Goal: Information Seeking & Learning: Learn about a topic

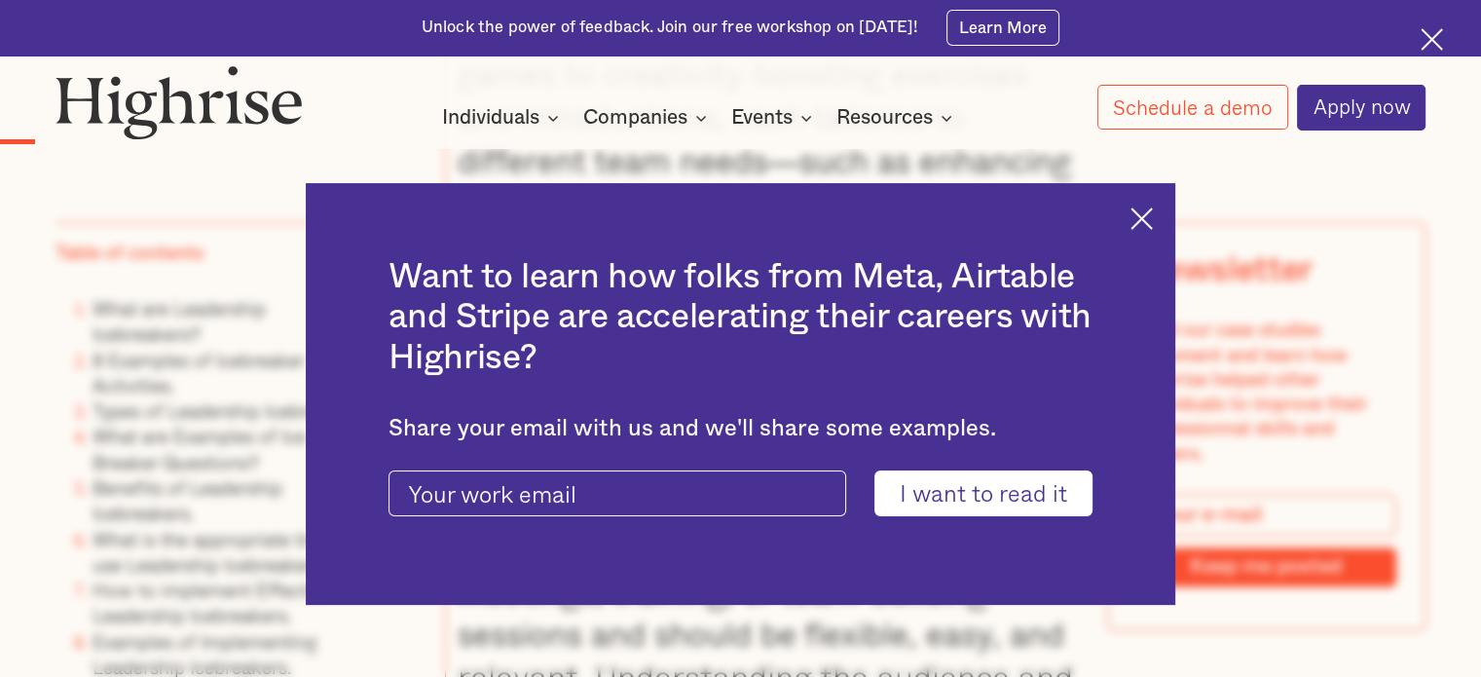
scroll to position [2532, 0]
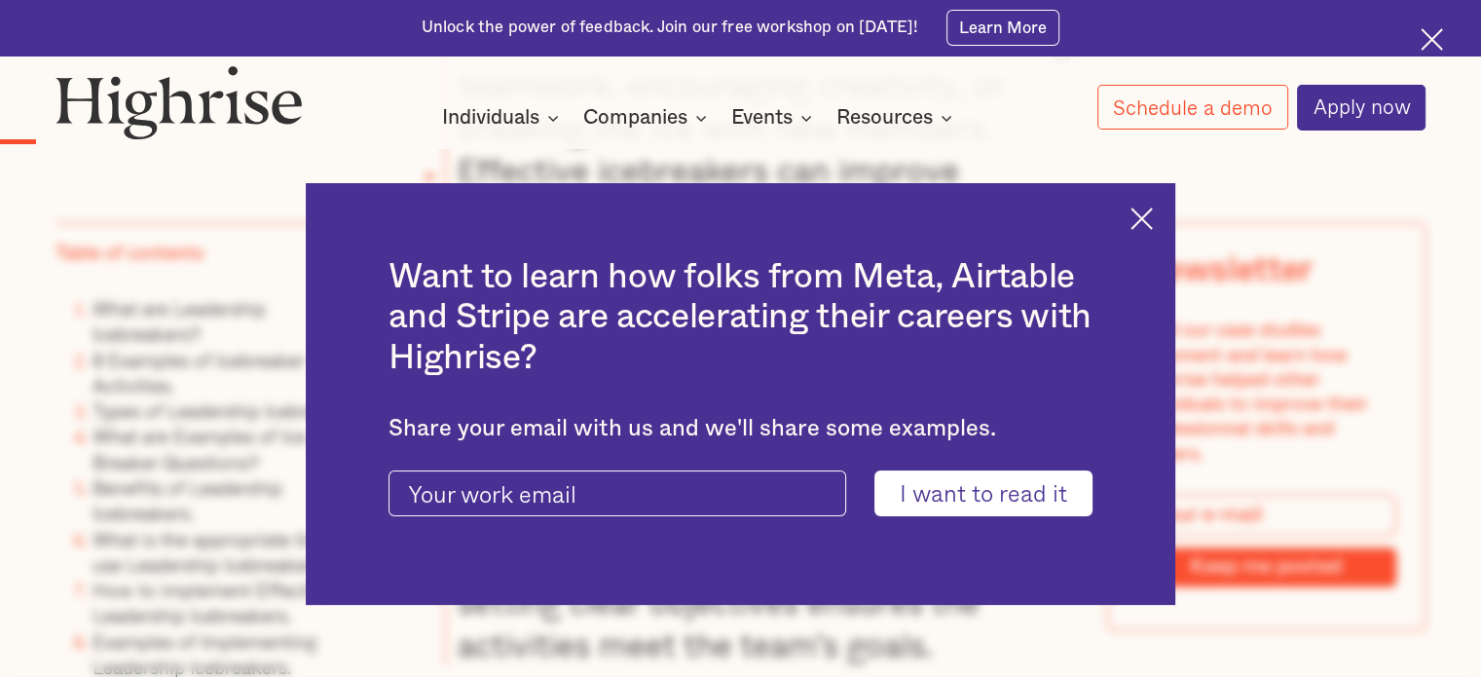
click at [1149, 223] on img at bounding box center [1142, 218] width 22 height 22
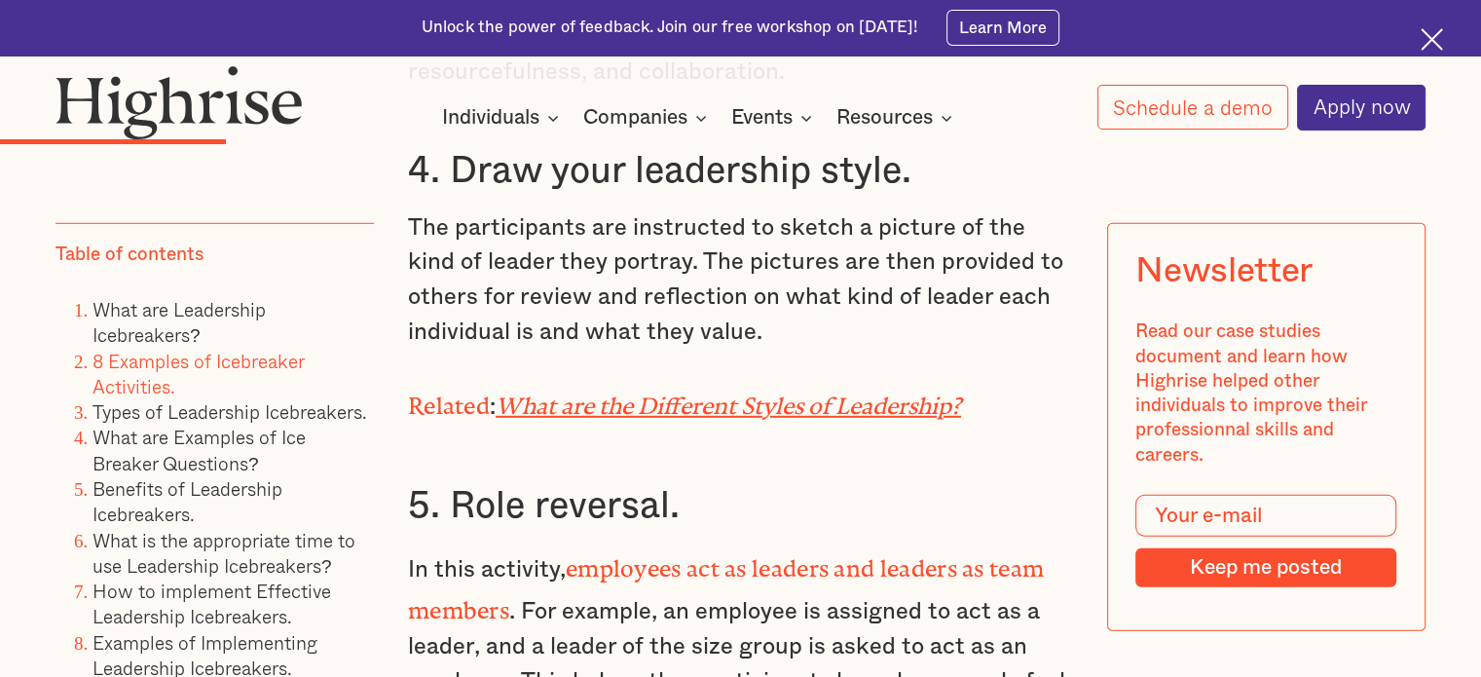
scroll to position [5551, 0]
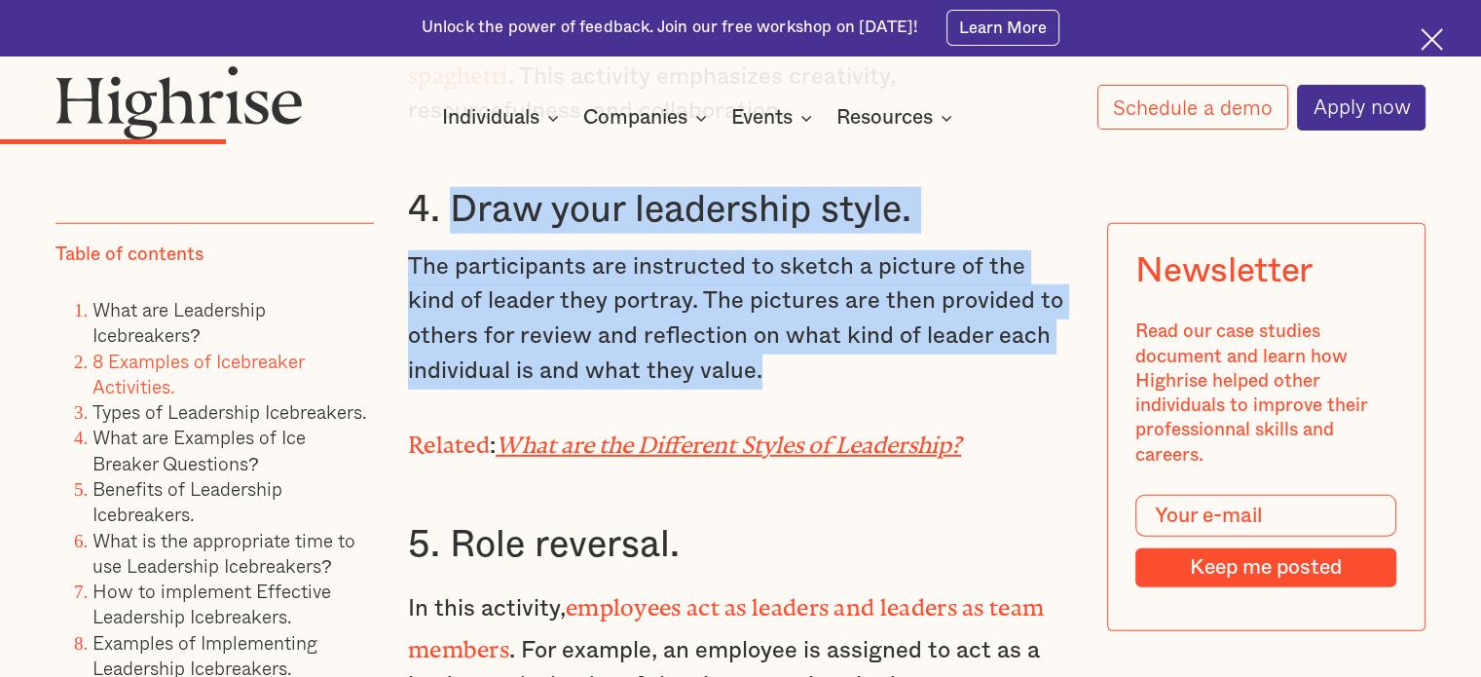
drag, startPoint x: 444, startPoint y: 200, endPoint x: 790, endPoint y: 363, distance: 382.5
copy div "Draw your leadership style. The participants are instructed to sketch a picture…"
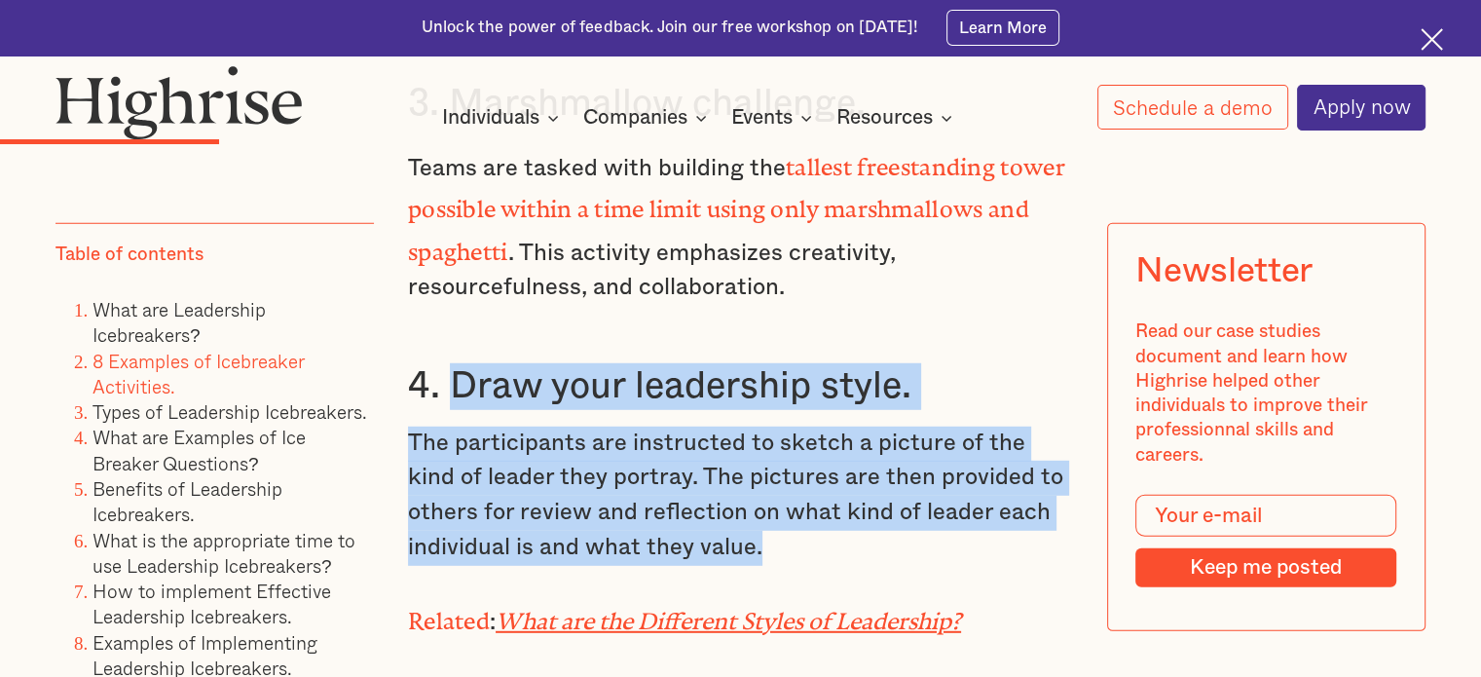
scroll to position [5357, 0]
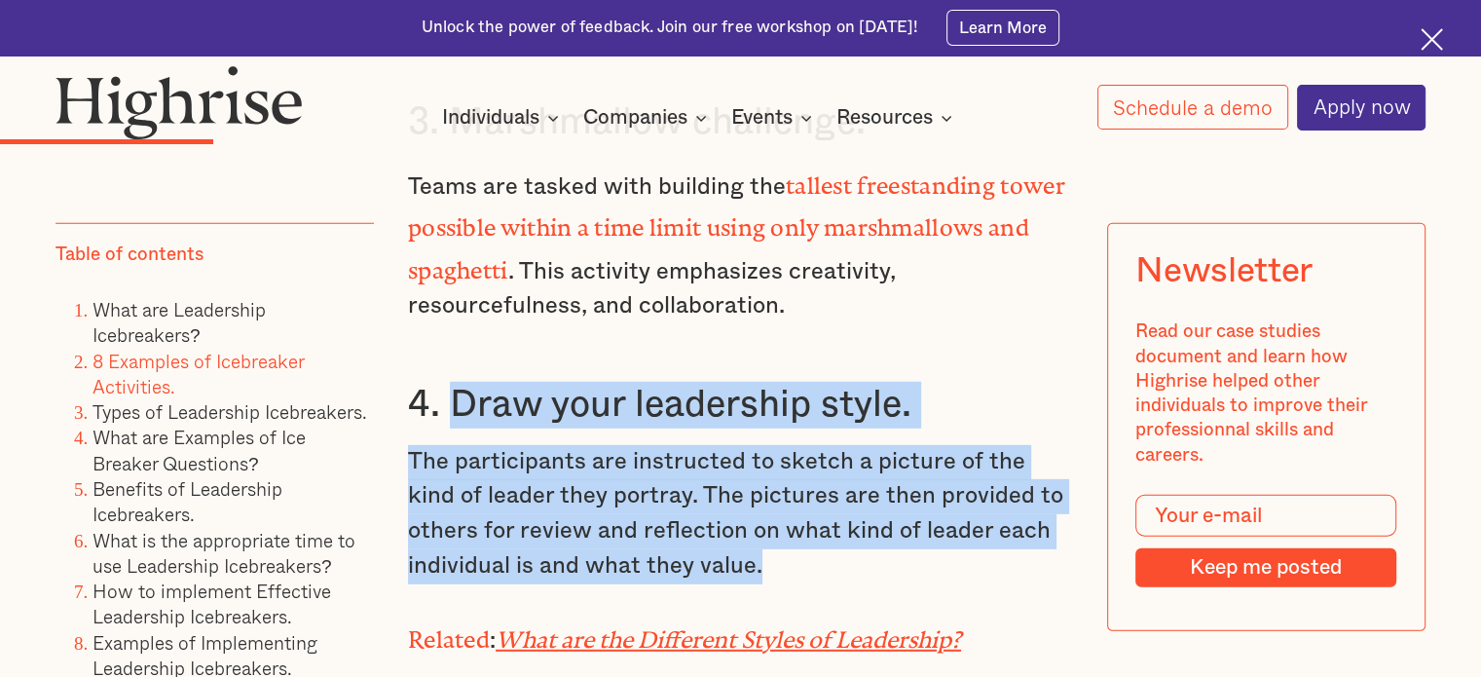
click at [549, 358] on div "What are Leadership Icebreakers? Leadership icebreakers are team activities des…" at bounding box center [740, 11] width 665 height 4137
drag, startPoint x: 411, startPoint y: 383, endPoint x: 857, endPoint y: 537, distance: 471.9
click at [857, 537] on div "What are Leadership Icebreakers? Leadership icebreakers are team activities des…" at bounding box center [740, 11] width 665 height 4137
click at [620, 466] on p "The participants are instructed to sketch a picture of the kind of leader they …" at bounding box center [740, 514] width 665 height 139
drag, startPoint x: 451, startPoint y: 393, endPoint x: 873, endPoint y: 564, distance: 454.8
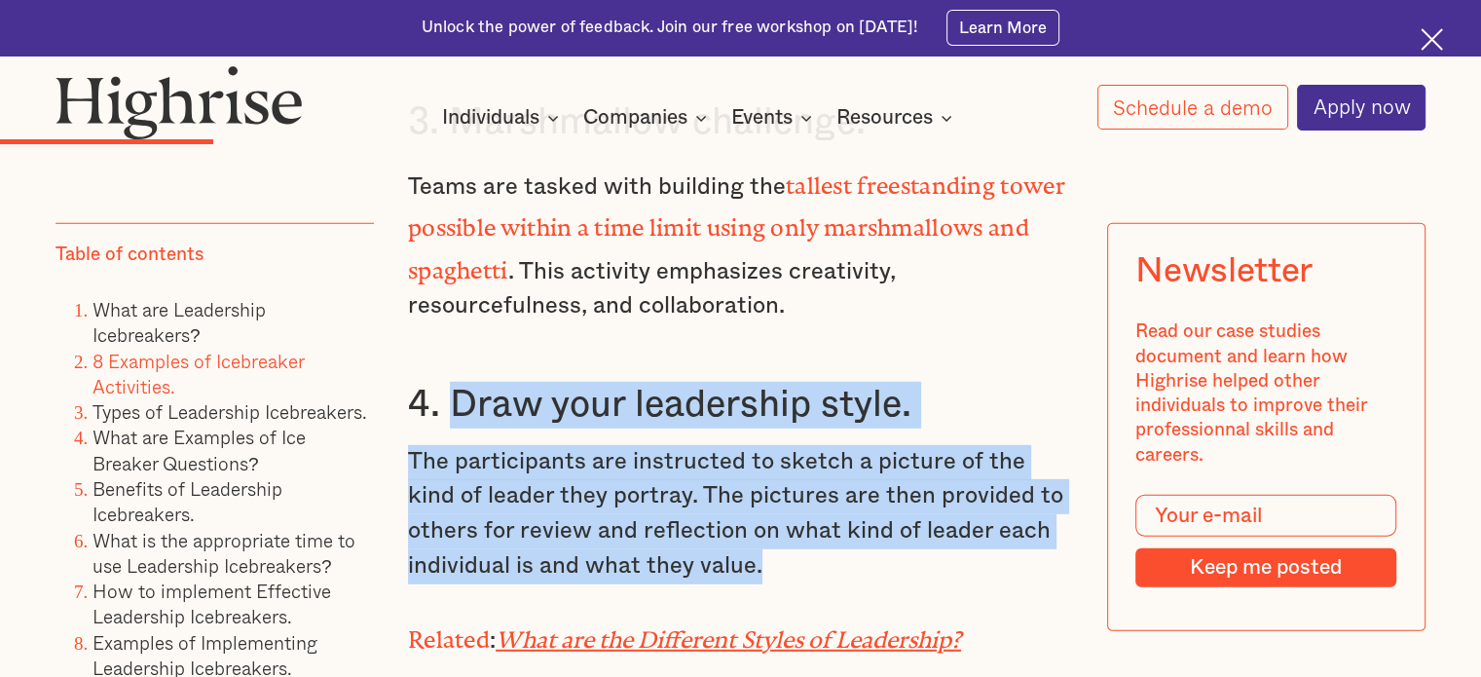
click at [873, 564] on div "What are Leadership Icebreakers? Leadership icebreakers are team activities des…" at bounding box center [740, 11] width 665 height 4137
copy div "Draw your leadership style. The participants are instructed to sketch a picture…"
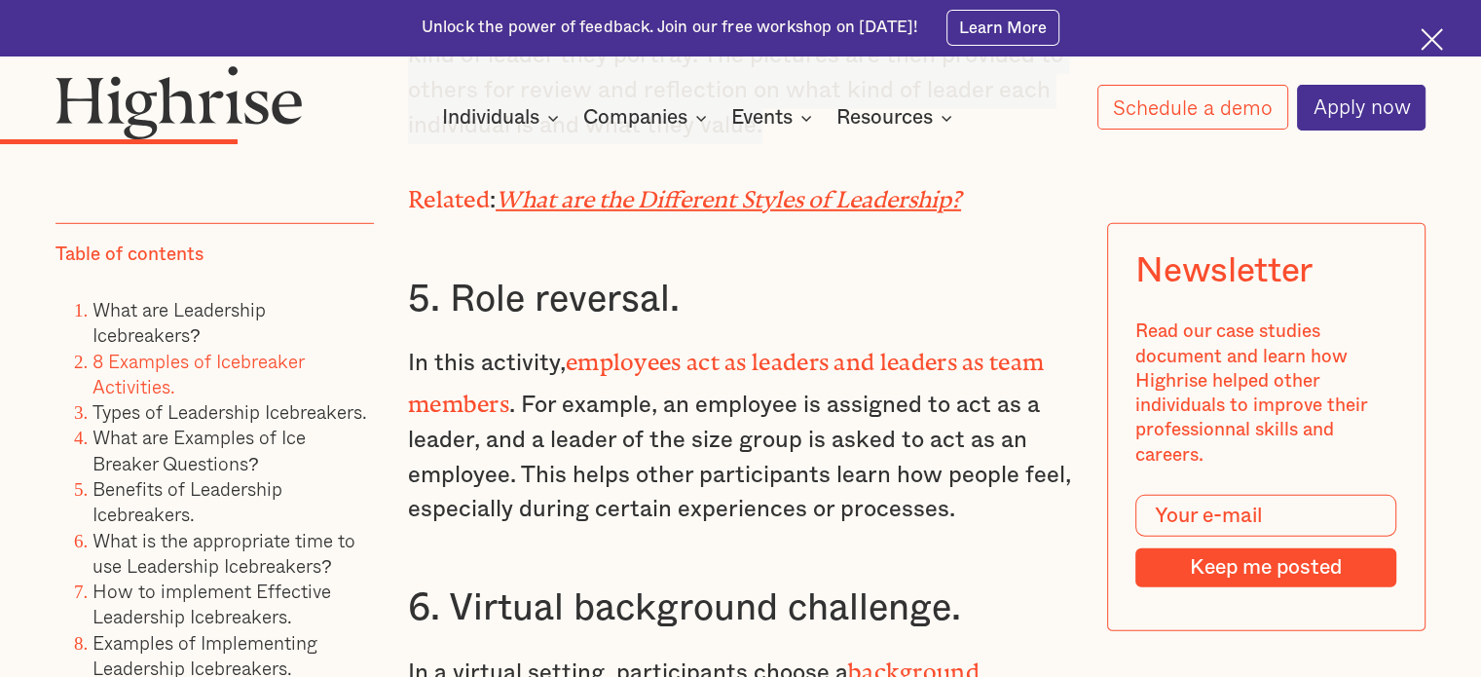
scroll to position [5844, 0]
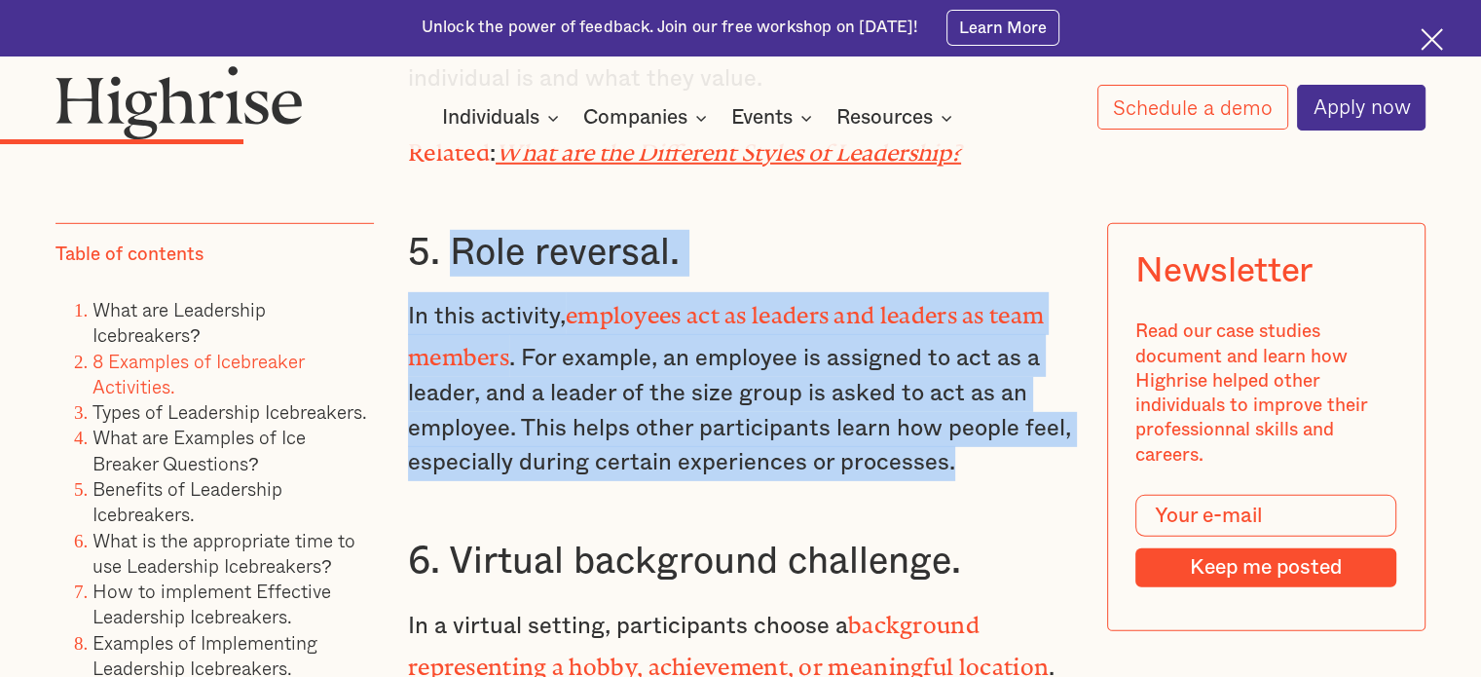
drag, startPoint x: 449, startPoint y: 234, endPoint x: 997, endPoint y: 440, distance: 585.9
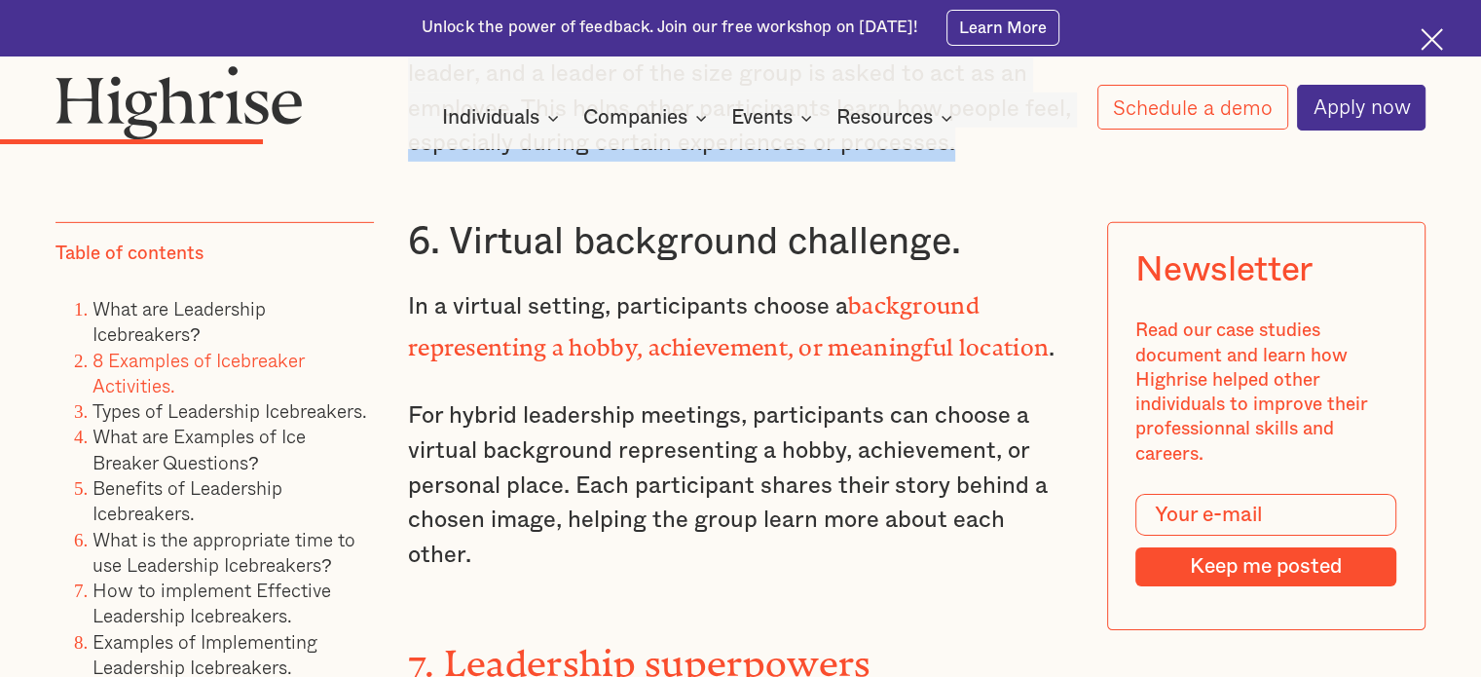
scroll to position [6136, 0]
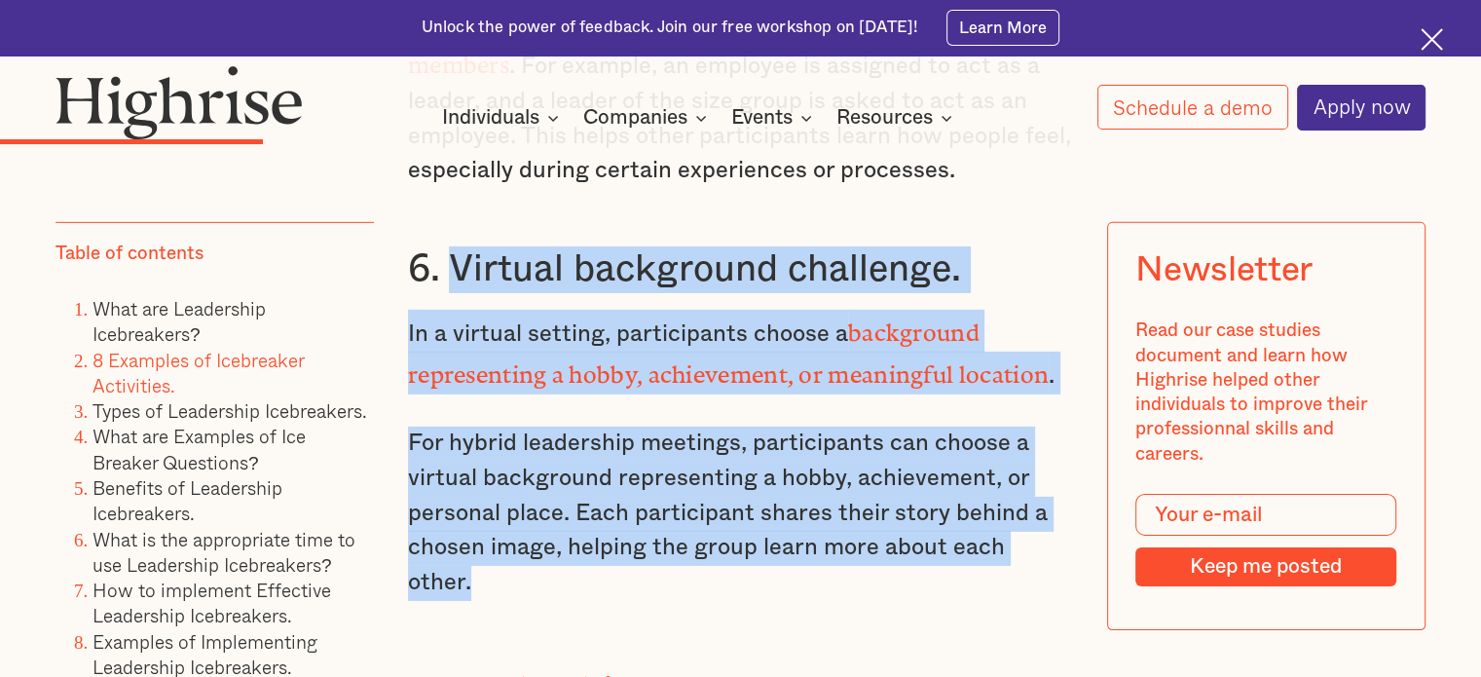
drag, startPoint x: 448, startPoint y: 248, endPoint x: 1087, endPoint y: 503, distance: 687.6
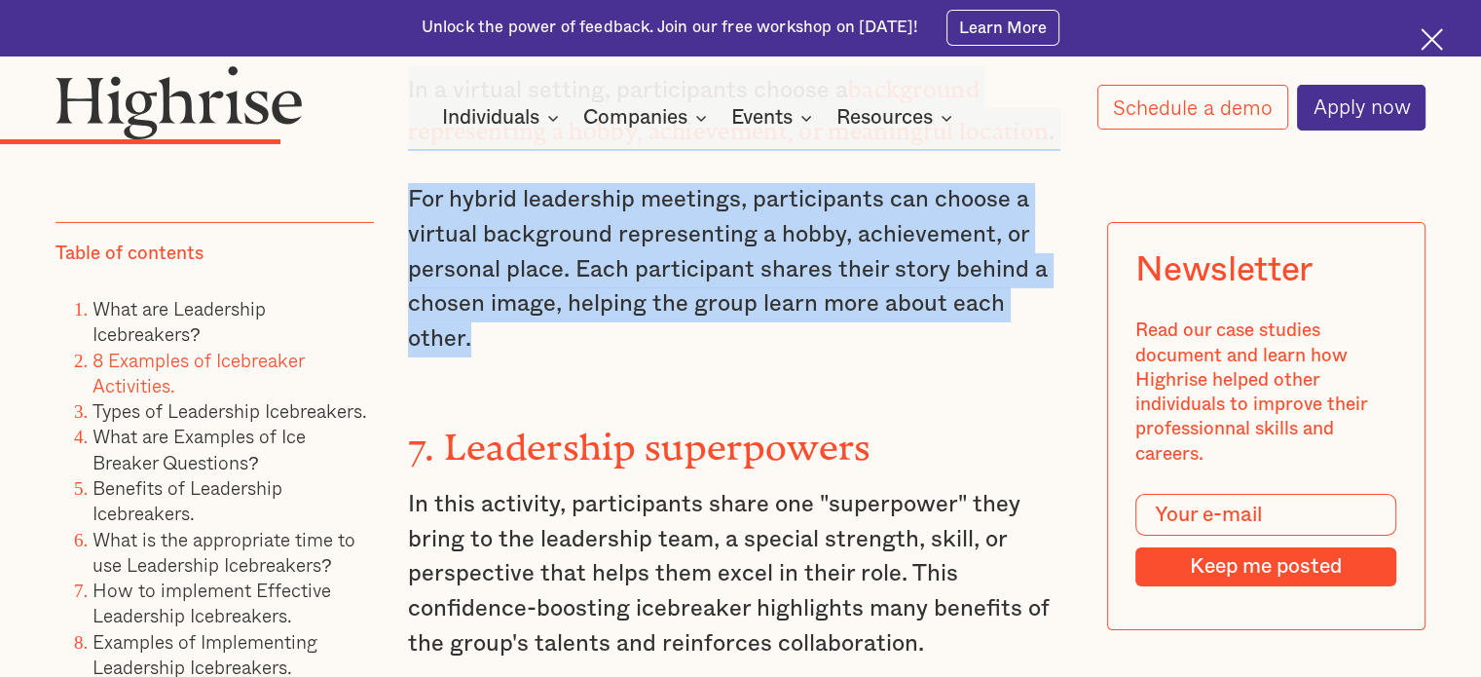
scroll to position [6428, 0]
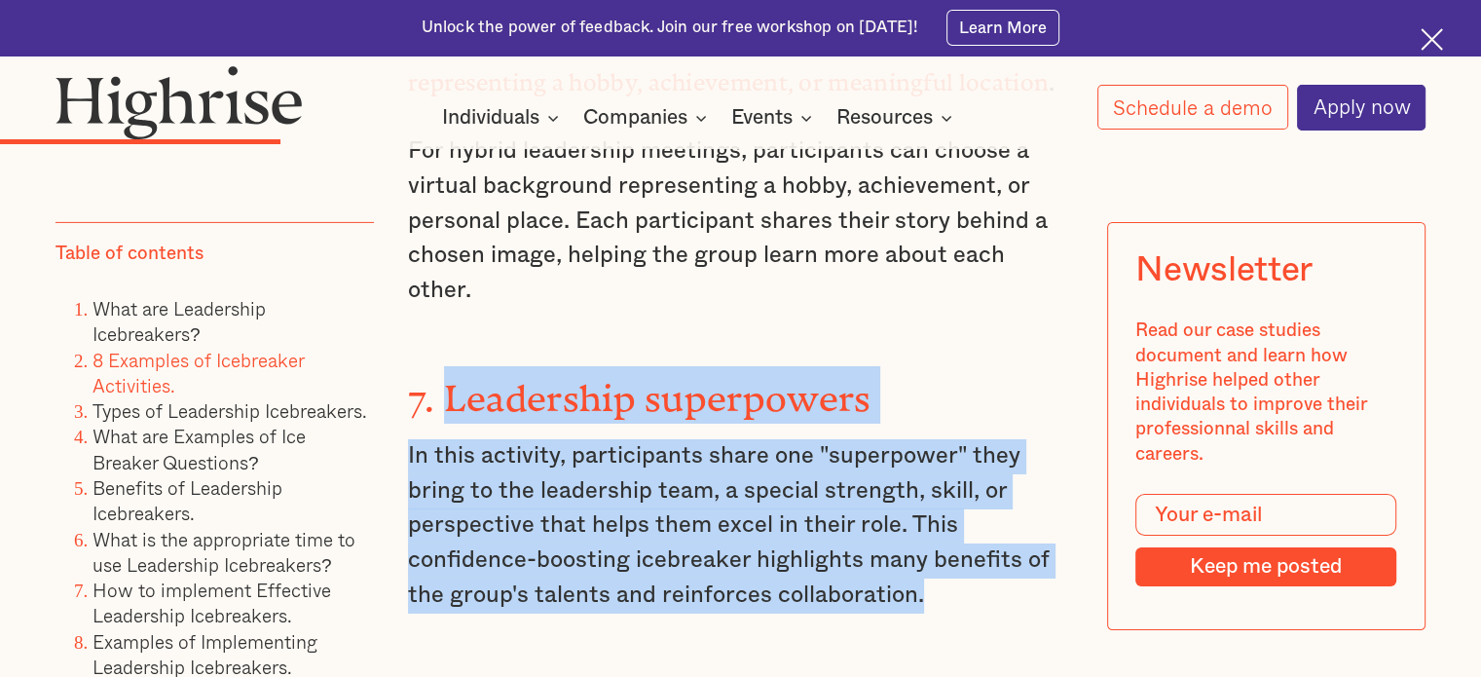
drag, startPoint x: 442, startPoint y: 321, endPoint x: 956, endPoint y: 506, distance: 546.5
copy div "Leadership superpowers In this activity, participants share one "superpower" th…"
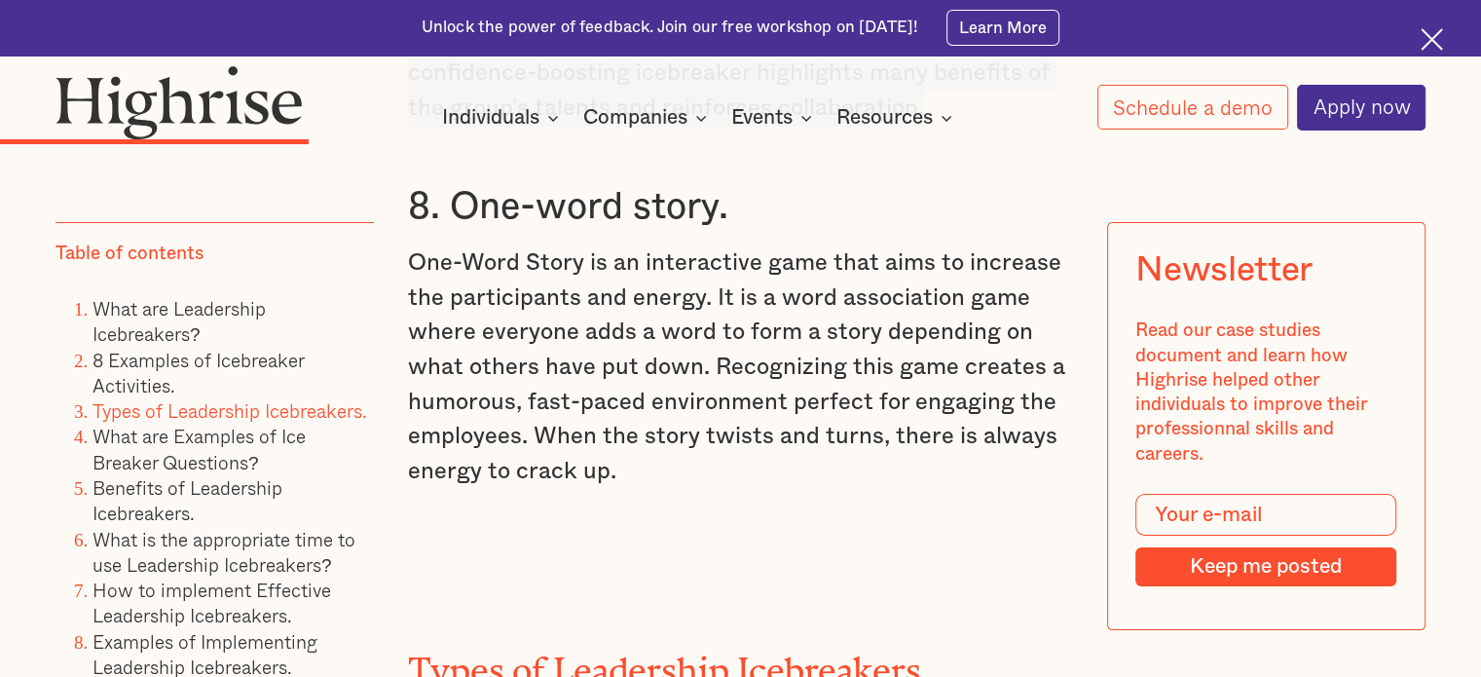
scroll to position [6817, 0]
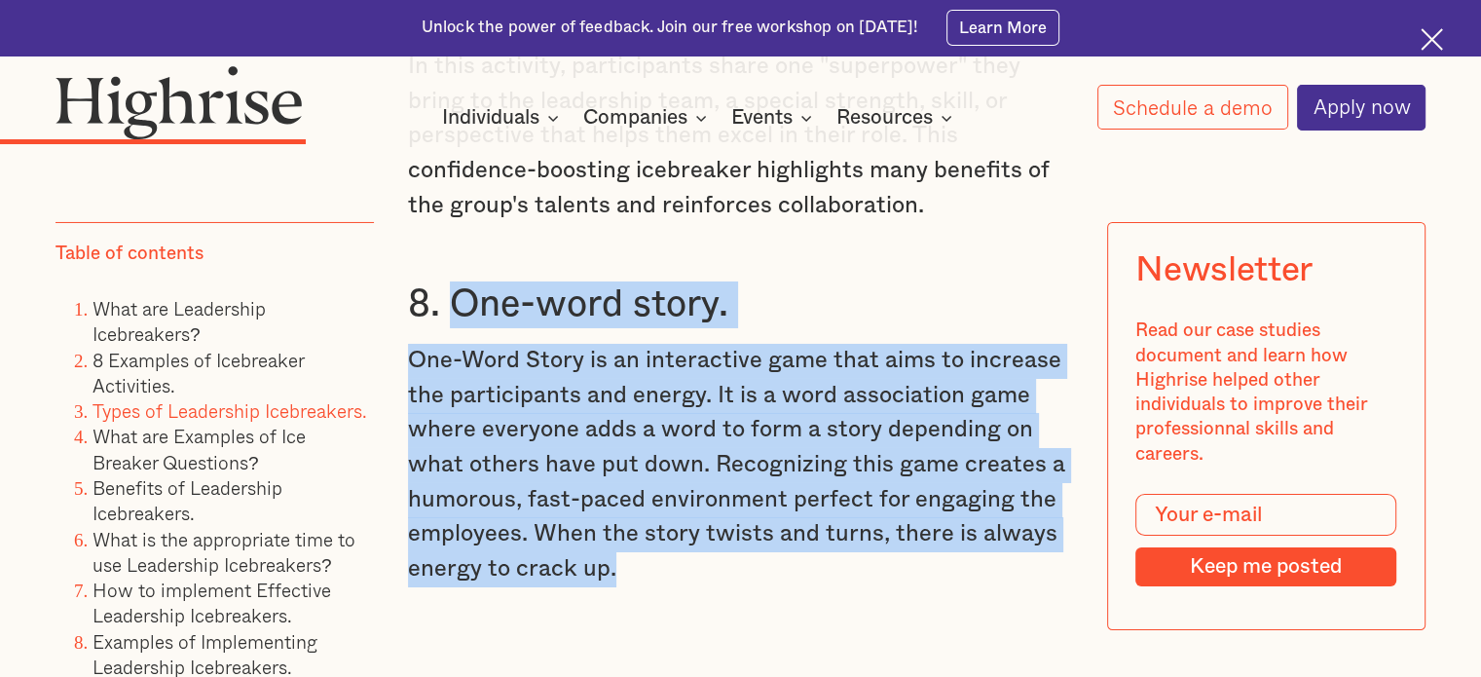
drag, startPoint x: 455, startPoint y: 221, endPoint x: 778, endPoint y: 482, distance: 415.5
copy div "One-word story. One-Word Story is an interactive game that aims to increase the…"
